Goal: Task Accomplishment & Management: Complete application form

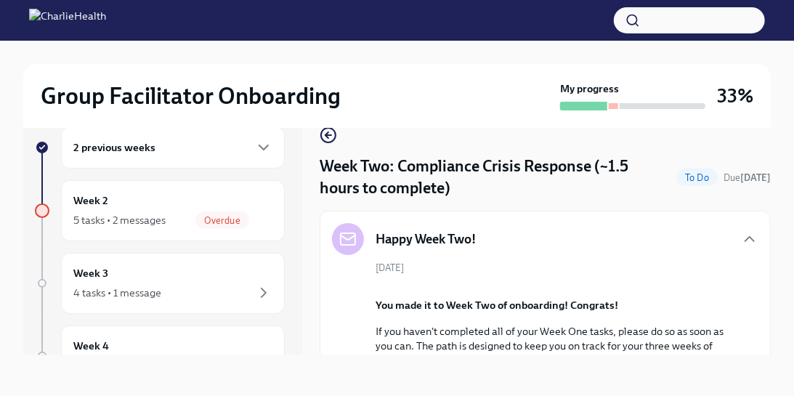
scroll to position [939, 0]
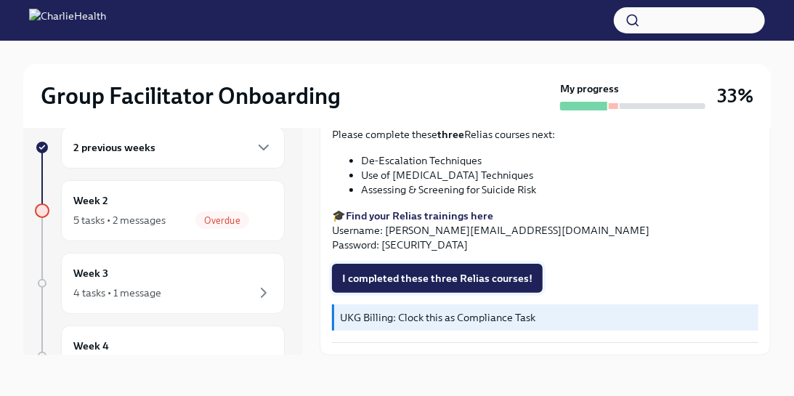
click at [443, 285] on span "I completed these three Relias courses!" at bounding box center [437, 278] width 190 height 15
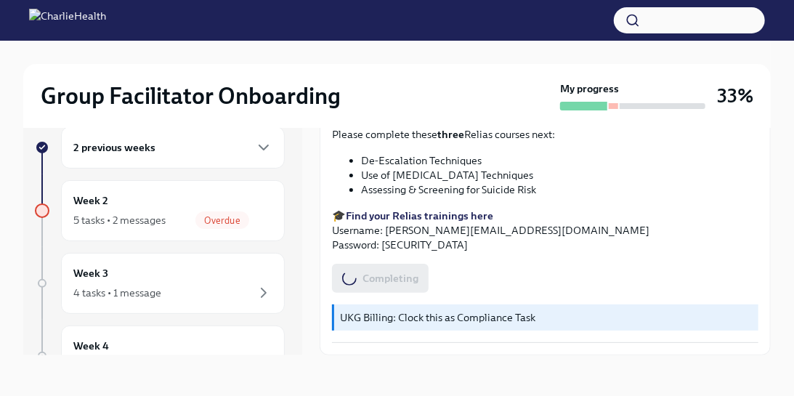
scroll to position [0, 0]
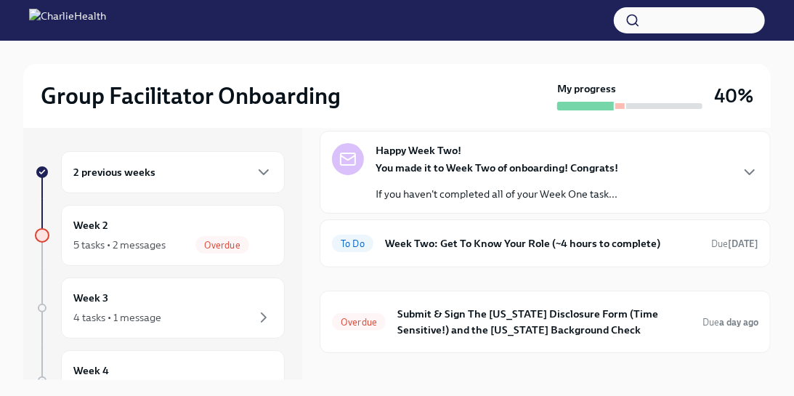
scroll to position [108, 0]
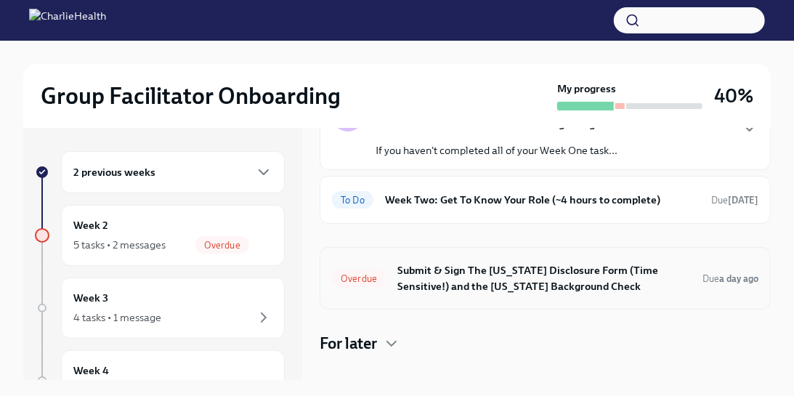
click at [413, 277] on h6 "Submit & Sign The [US_STATE] Disclosure Form (Time Sensitive!) and the [US_STAT…" at bounding box center [543, 278] width 293 height 32
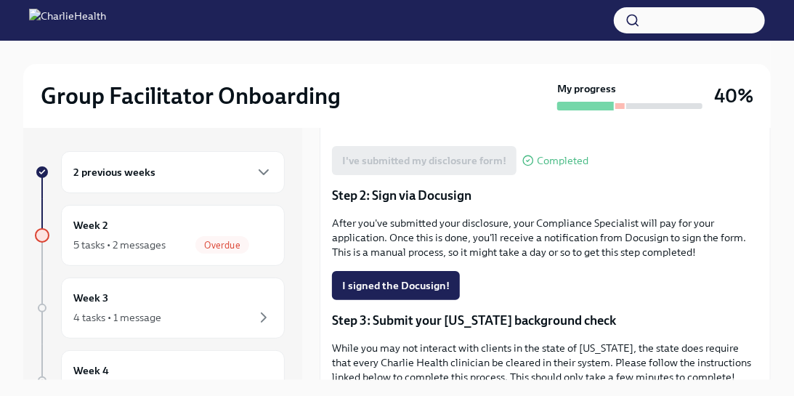
scroll to position [315, 0]
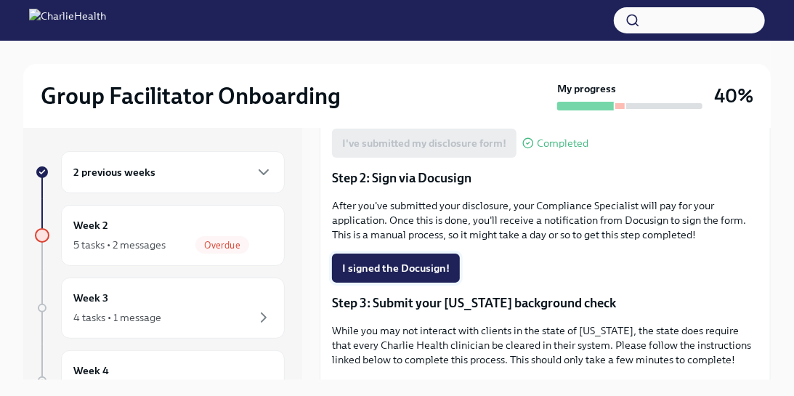
click at [400, 261] on span "I signed the Docusign!" at bounding box center [396, 268] width 108 height 15
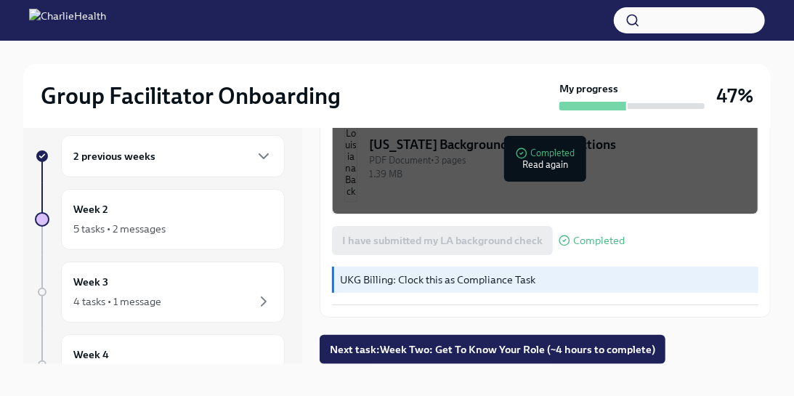
scroll to position [25, 0]
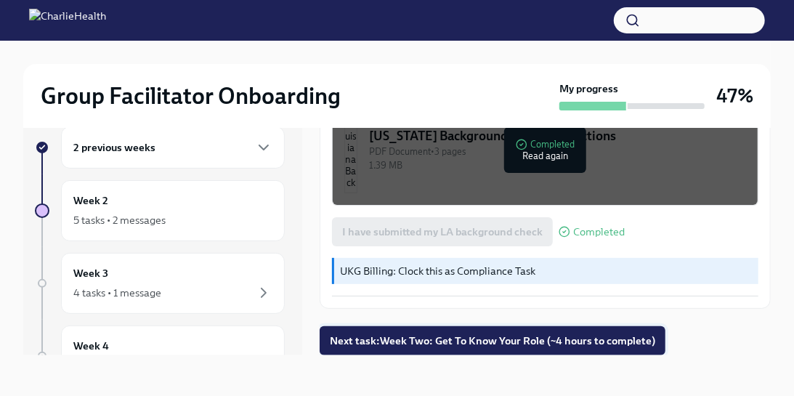
click at [455, 340] on span "Next task : Week Two: Get To Know Your Role (~4 hours to complete)" at bounding box center [492, 340] width 325 height 15
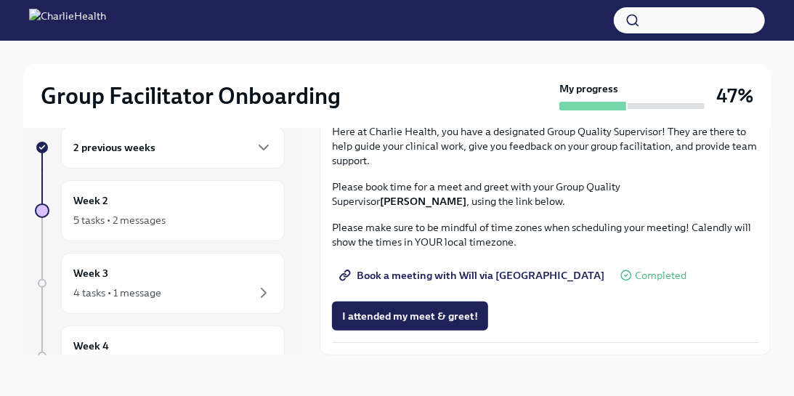
scroll to position [1437, 0]
